Goal: Task Accomplishment & Management: Use online tool/utility

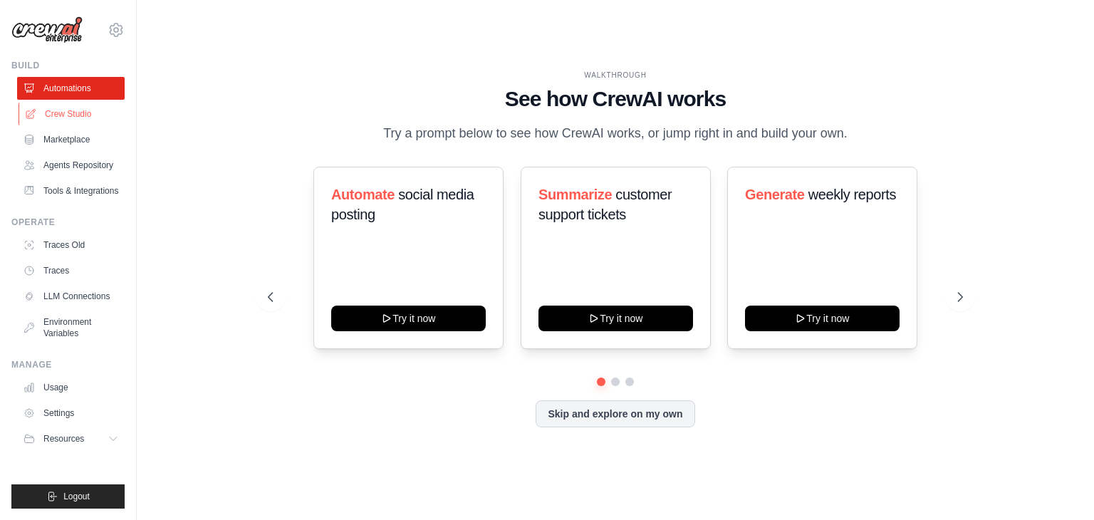
click at [76, 116] on link "Crew Studio" at bounding box center [73, 114] width 108 height 23
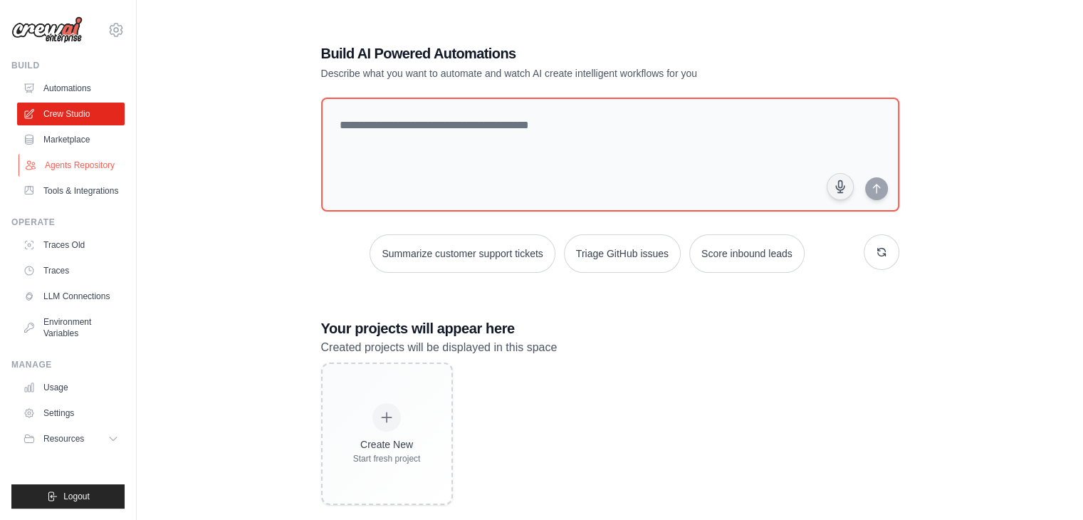
click at [74, 165] on link "Agents Repository" at bounding box center [73, 165] width 108 height 23
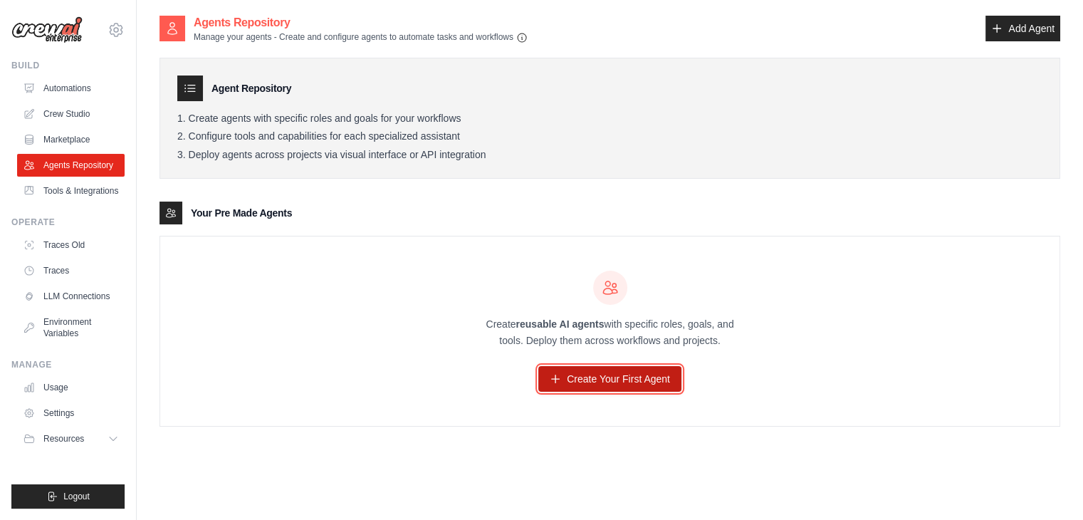
click at [577, 368] on link "Create Your First Agent" at bounding box center [609, 379] width 143 height 26
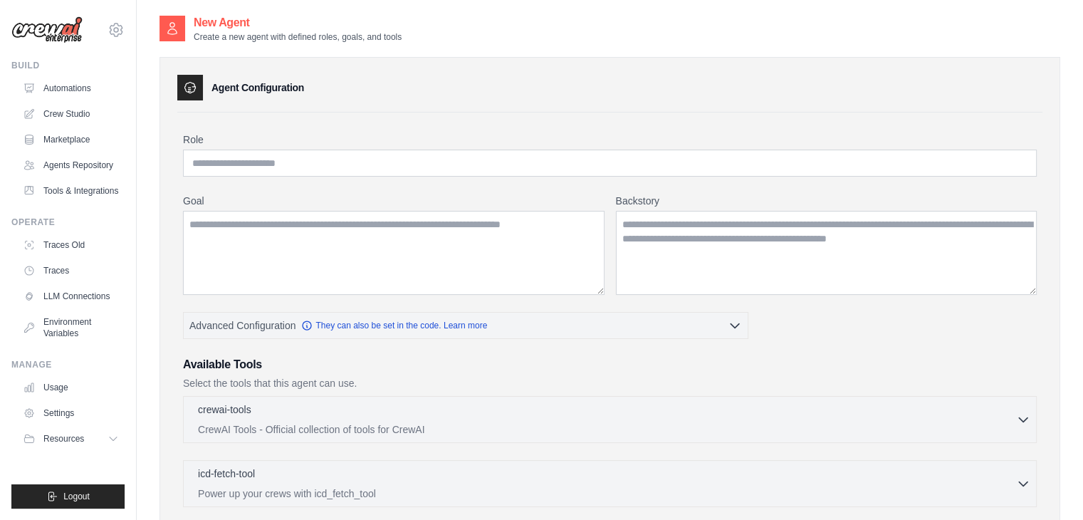
click at [393, 178] on div "Role Goal Backstory Advanced Configuration They can also be set in the code. Le…" at bounding box center [610, 452] width 854 height 641
click at [389, 169] on input "Role" at bounding box center [610, 163] width 854 height 27
click at [85, 164] on link "Agents Repository" at bounding box center [73, 165] width 108 height 23
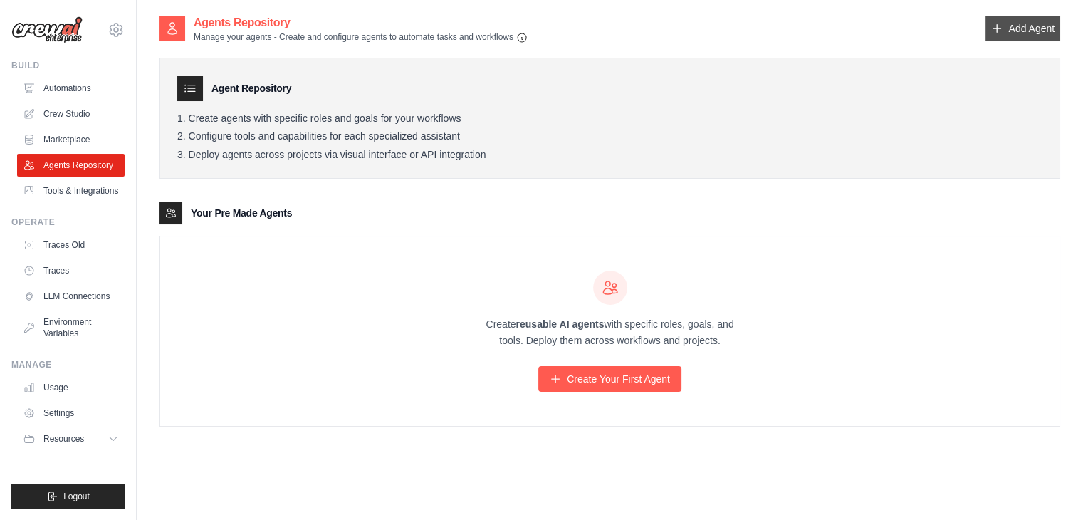
click at [1013, 28] on link "Add Agent" at bounding box center [1022, 29] width 75 height 26
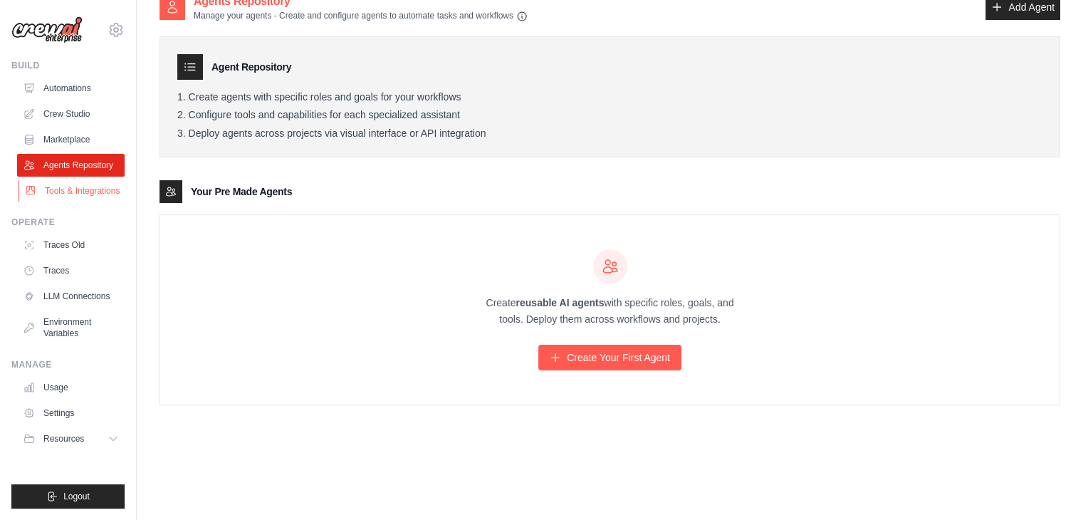
click at [82, 187] on link "Tools & Integrations" at bounding box center [73, 190] width 108 height 23
